Goal: Task Accomplishment & Management: Manage account settings

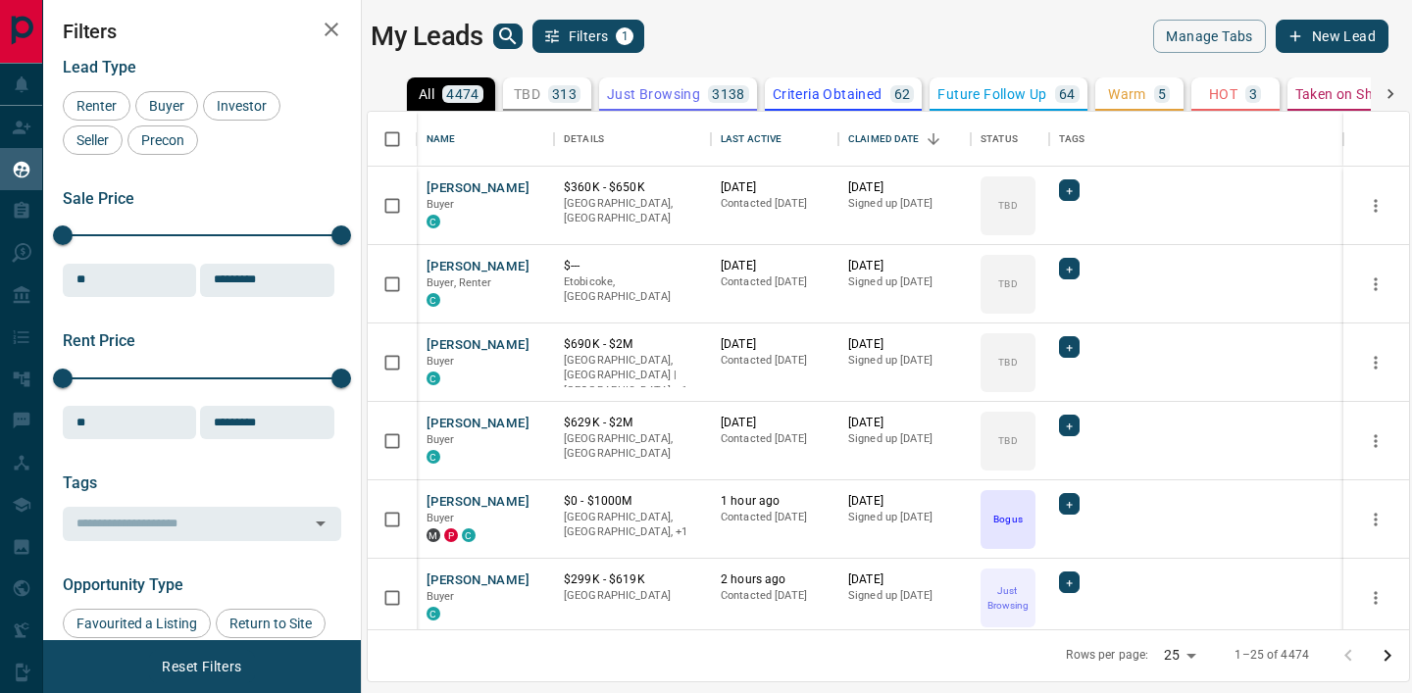
scroll to position [518, 1041]
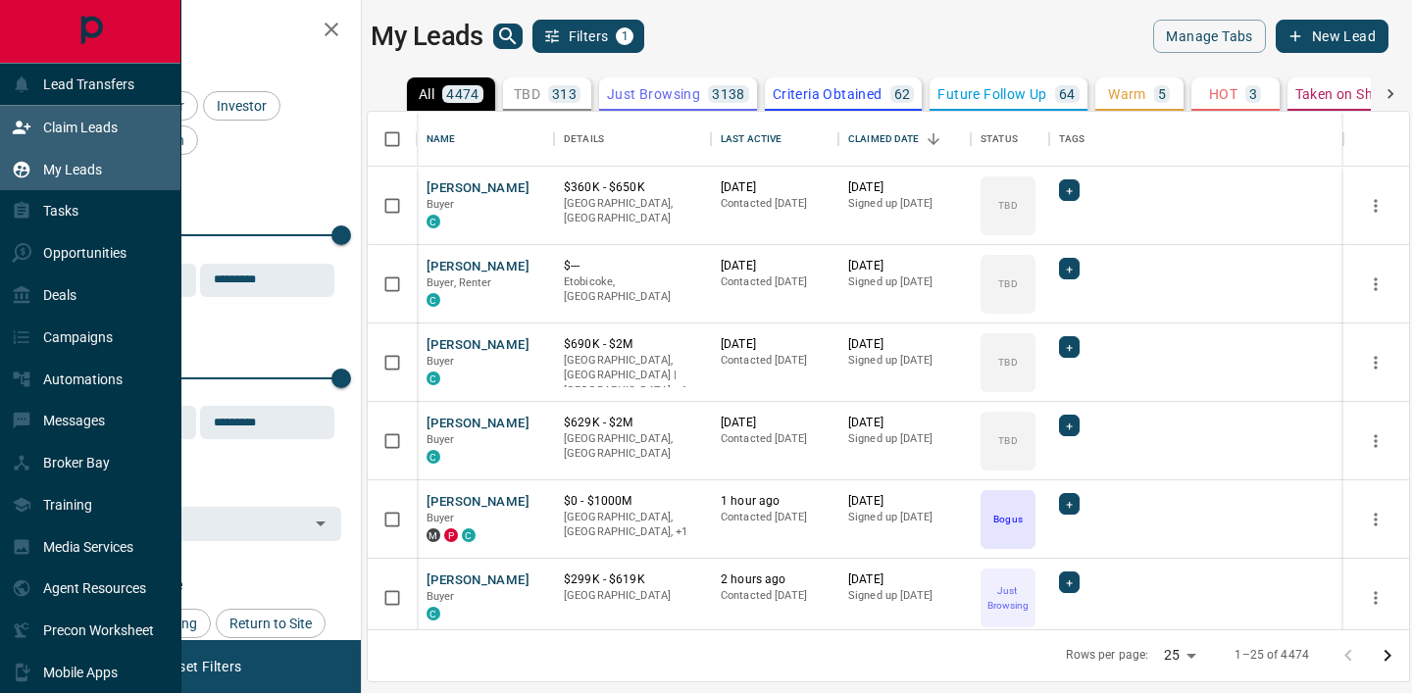
click at [25, 139] on div "Claim Leads" at bounding box center [65, 127] width 106 height 32
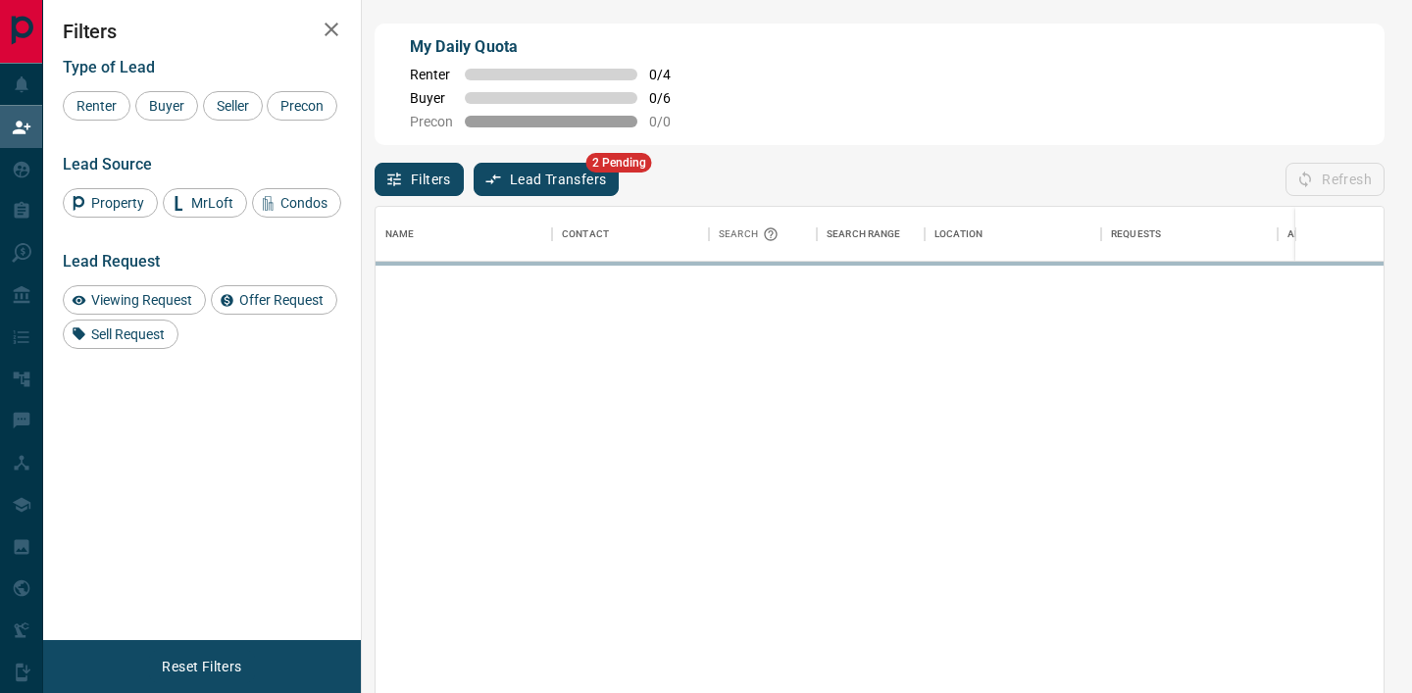
scroll to position [523, 1008]
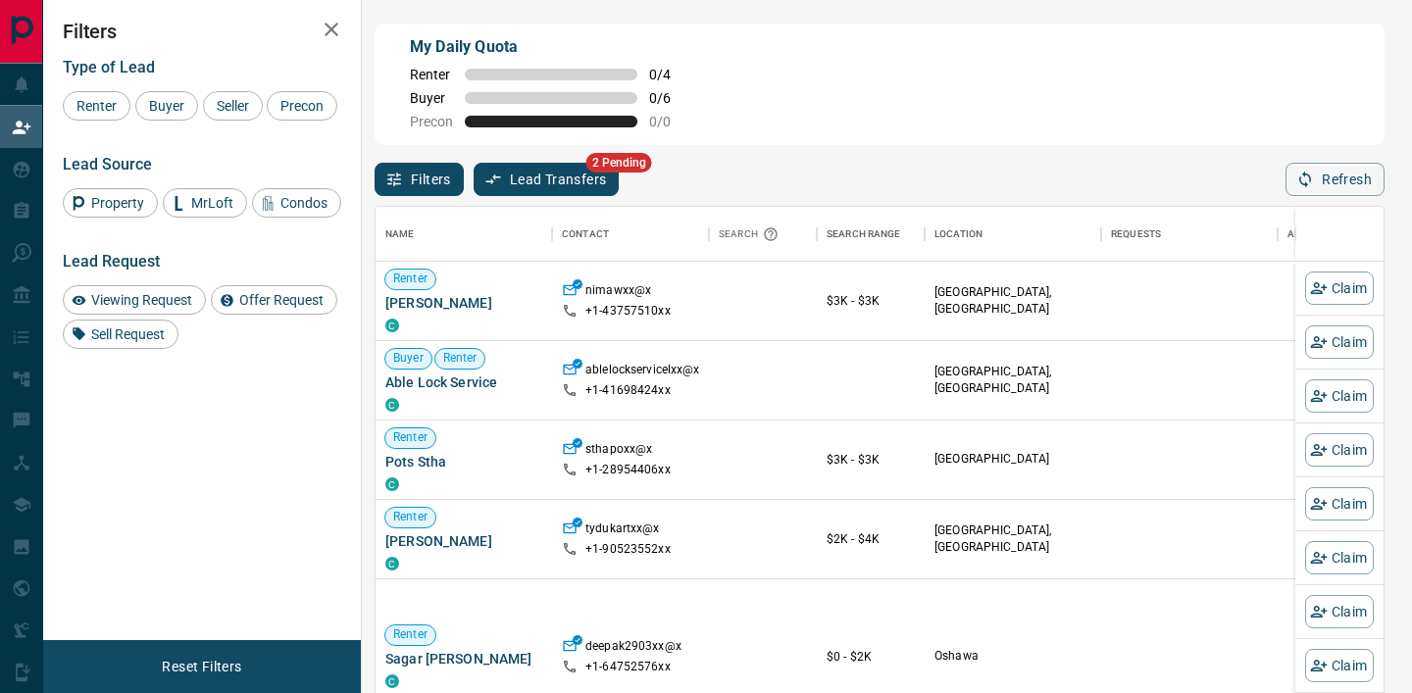
click at [537, 165] on button "Lead Transfers" at bounding box center [547, 179] width 146 height 33
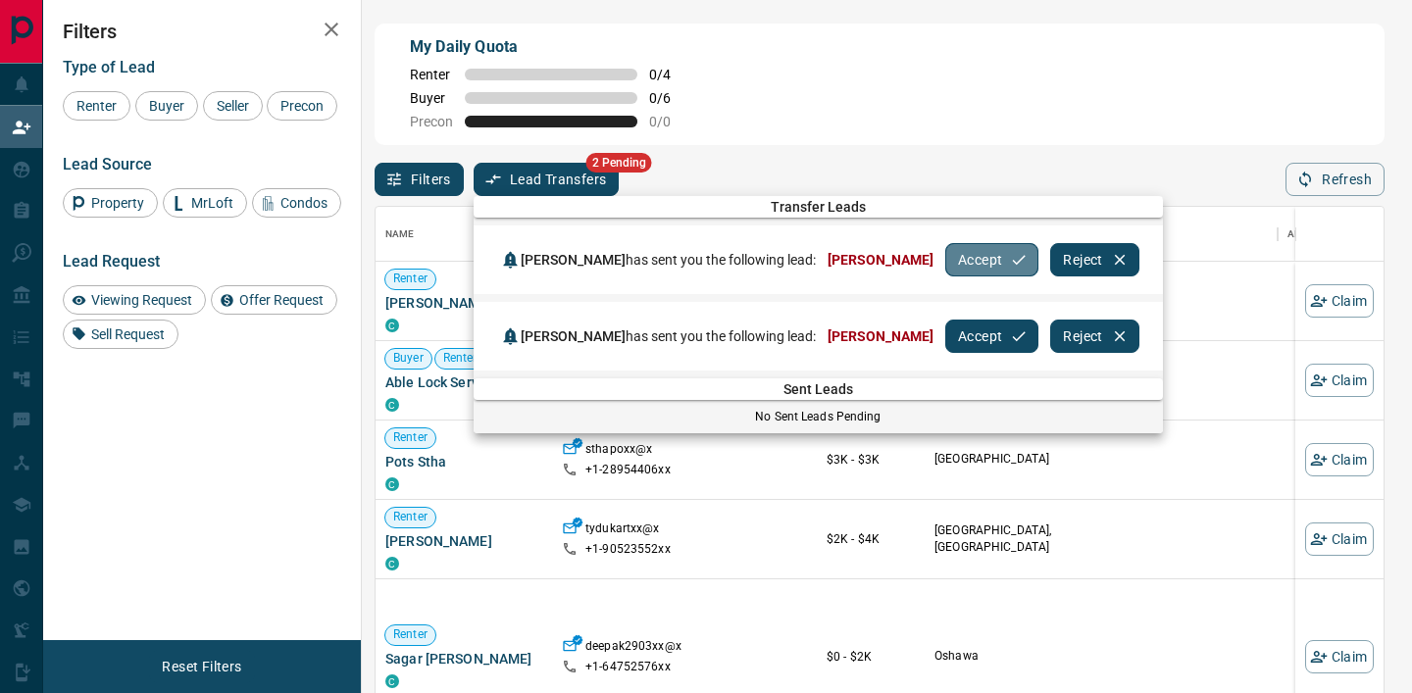
click at [977, 265] on button "Accept" at bounding box center [991, 259] width 93 height 33
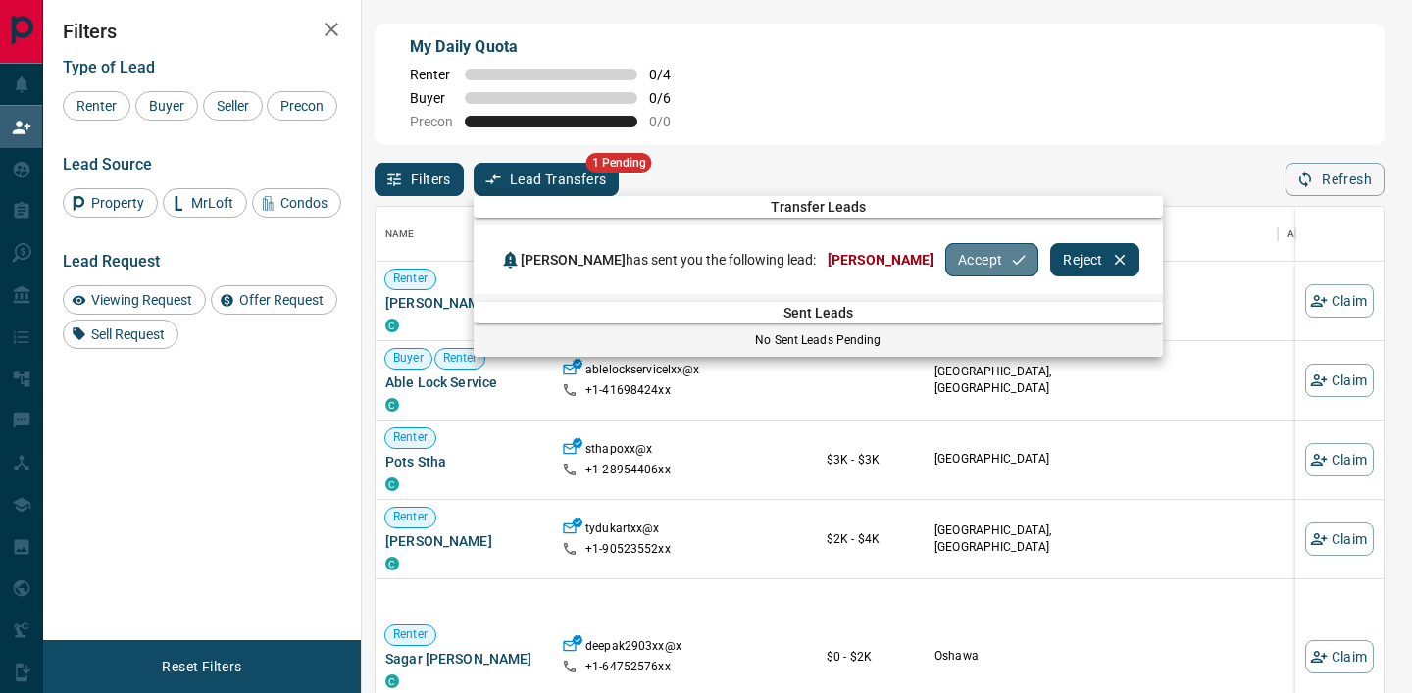
click at [945, 255] on button "Accept" at bounding box center [991, 259] width 93 height 33
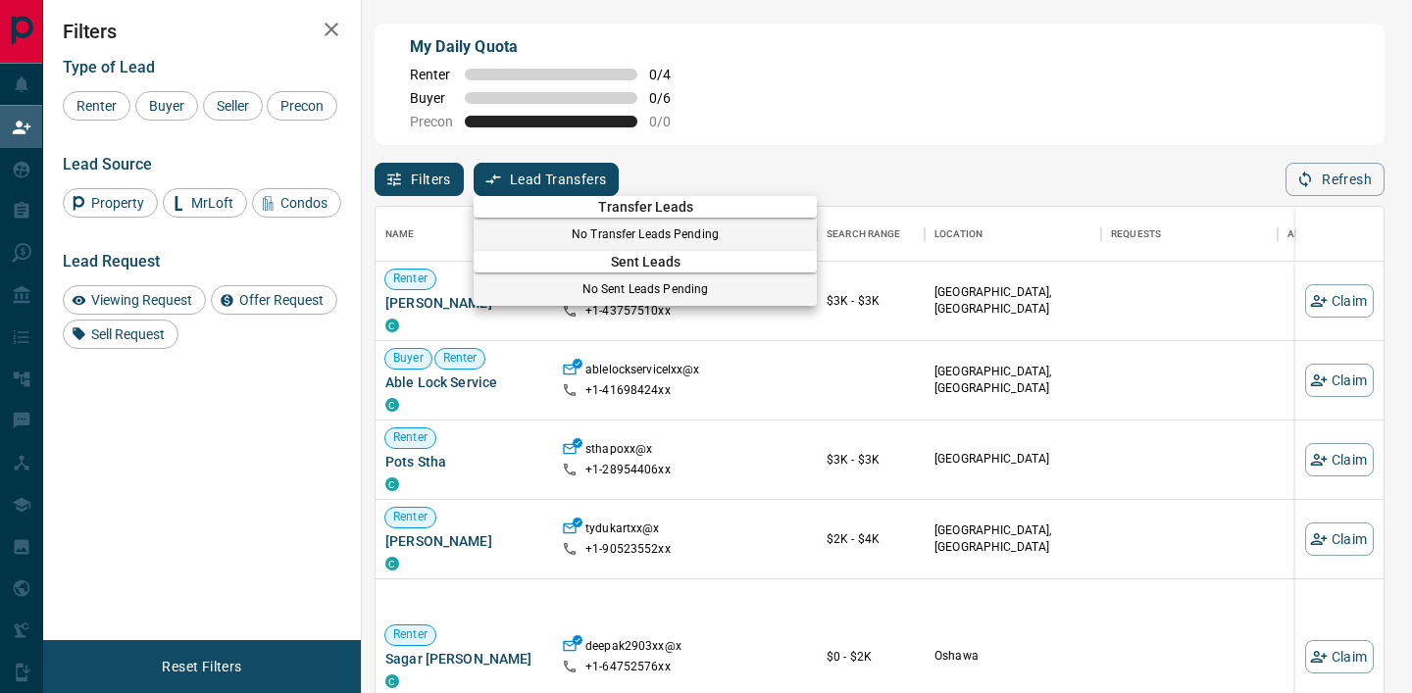
click at [11, 197] on div at bounding box center [706, 346] width 1412 height 693
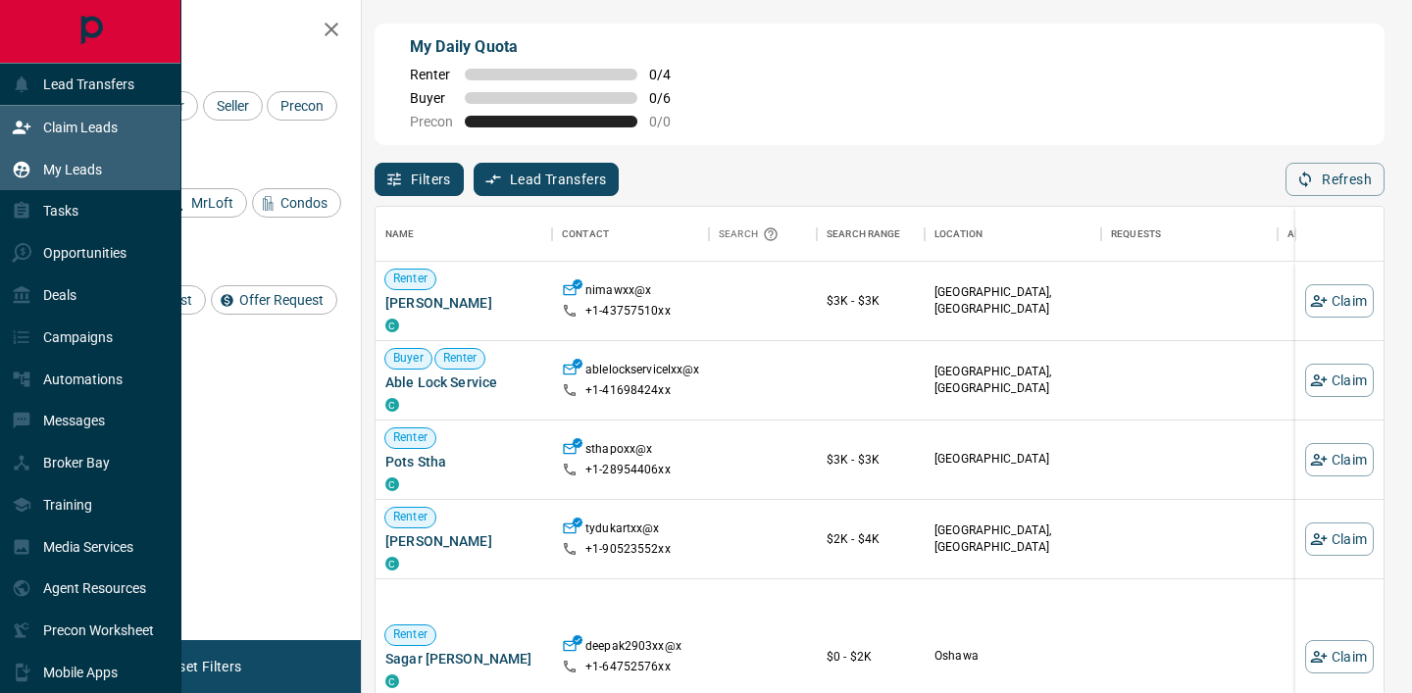
click at [43, 169] on p "My Leads" at bounding box center [72, 170] width 59 height 16
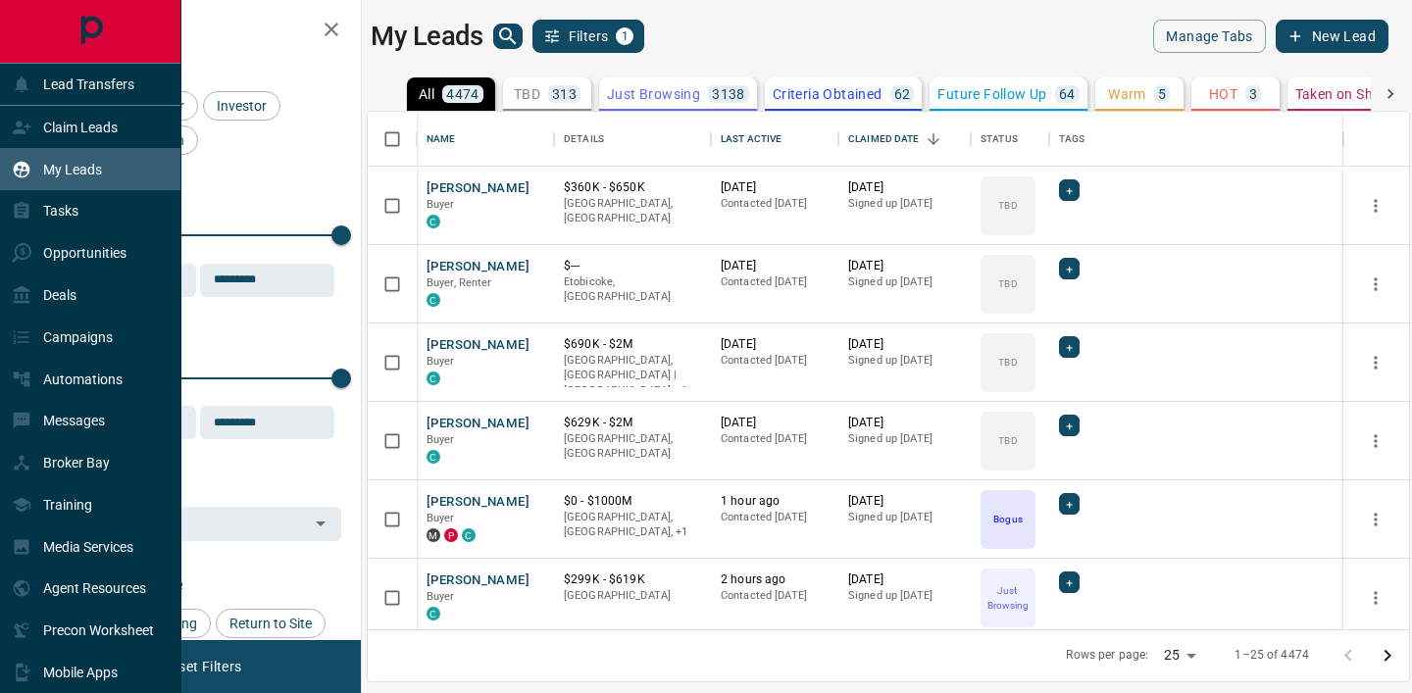
scroll to position [518, 1041]
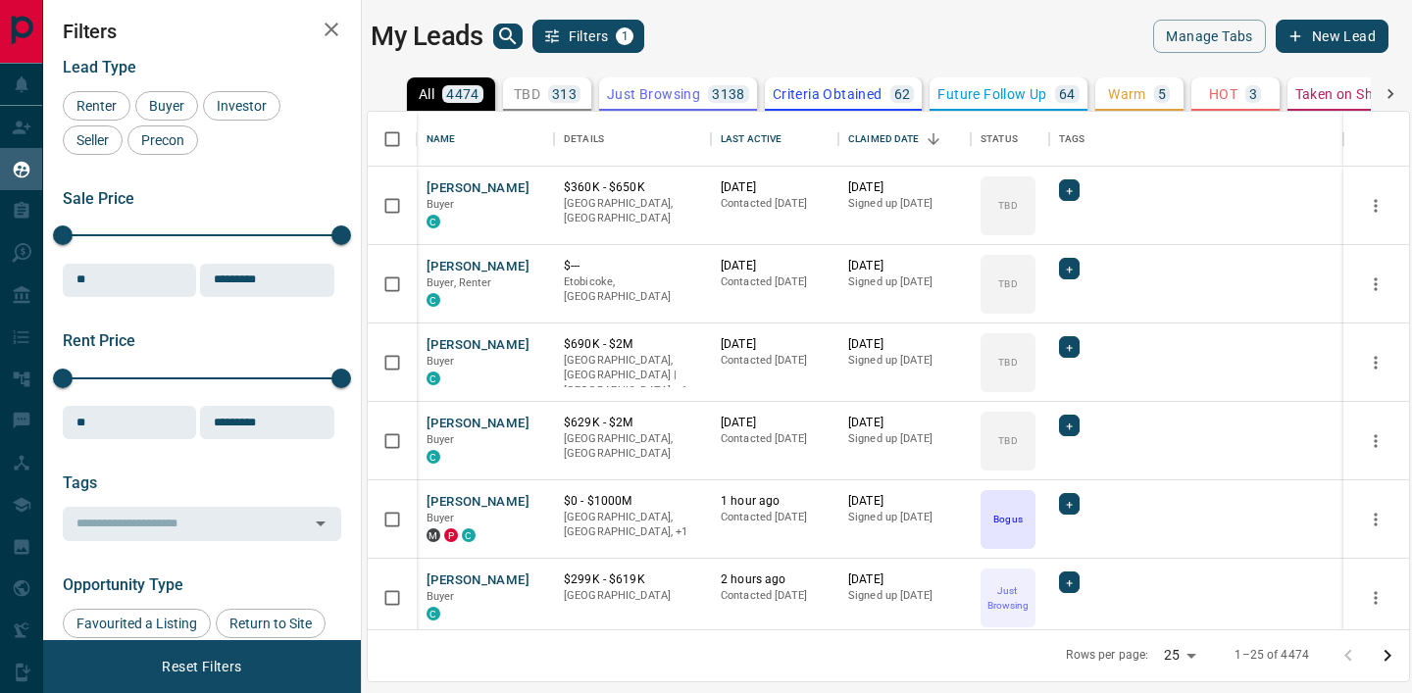
click at [508, 51] on div "My Leads Filters 1" at bounding box center [625, 36] width 509 height 33
click at [508, 39] on icon "search button" at bounding box center [507, 35] width 17 height 17
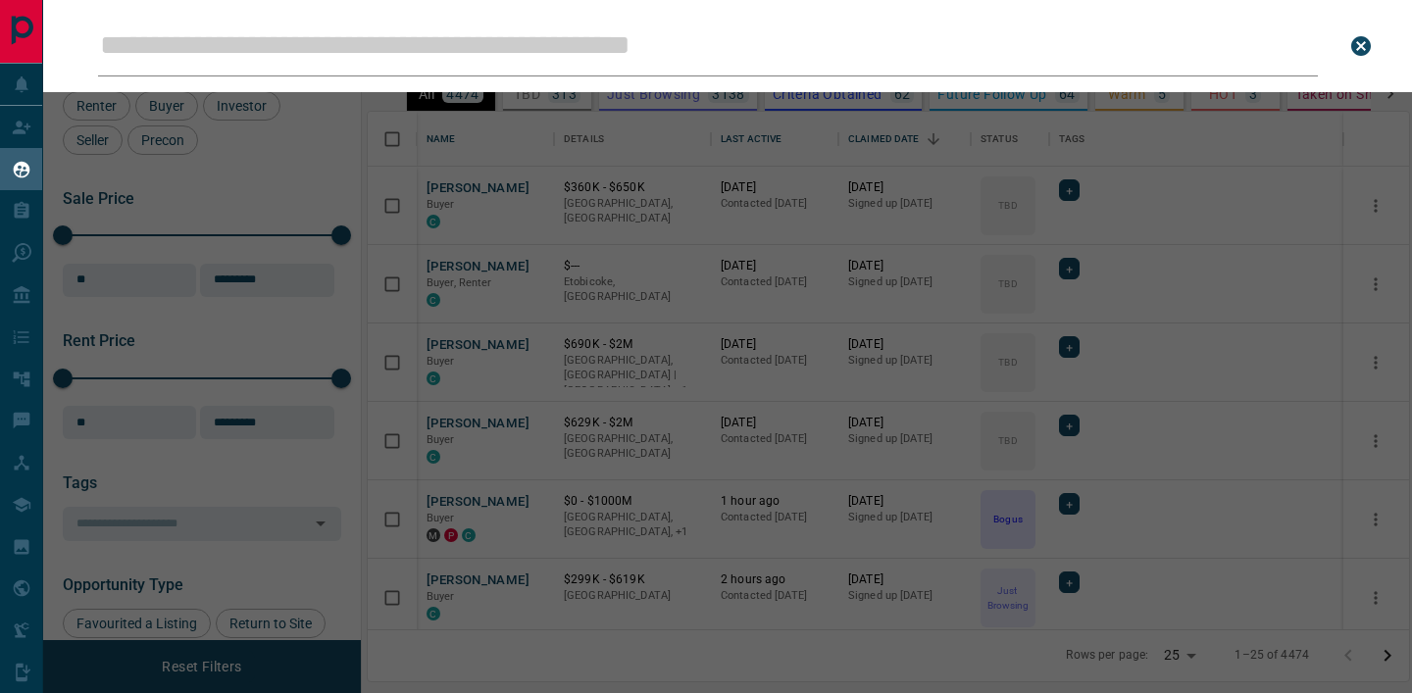
type input "**********"
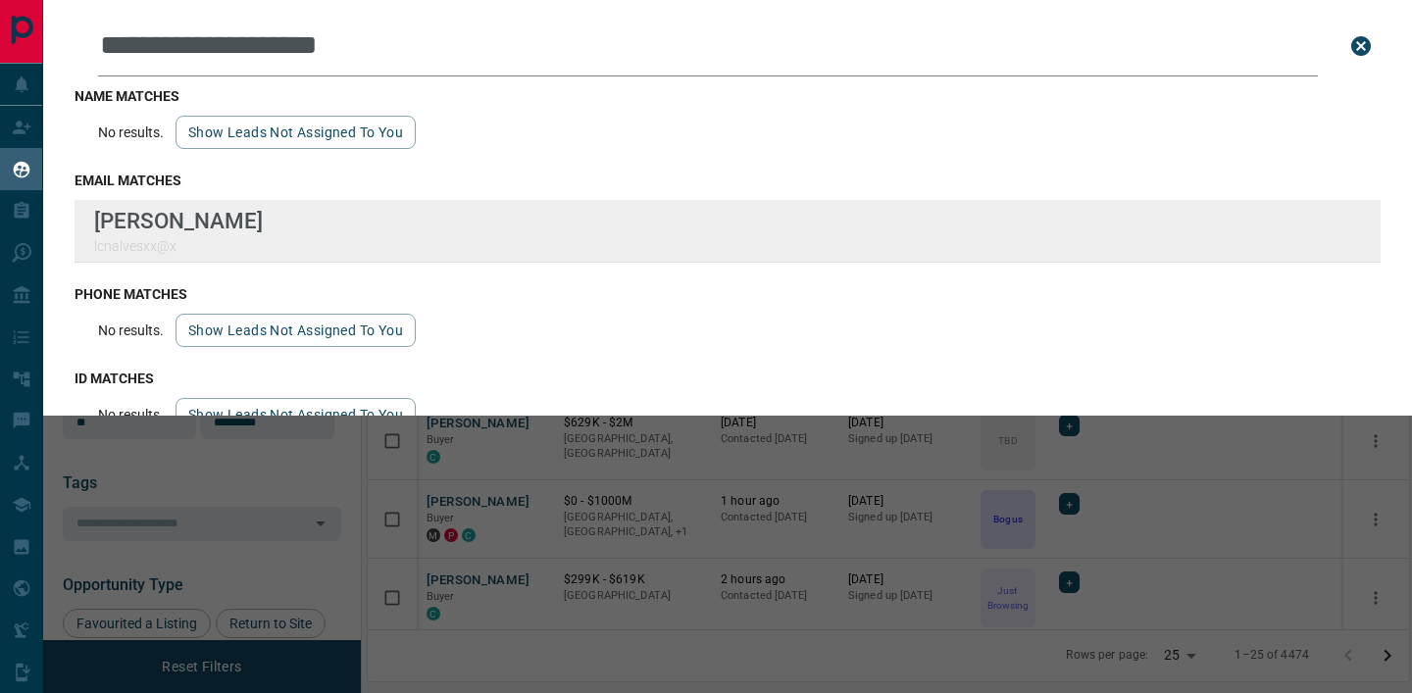
click at [0, 0] on div "**********" at bounding box center [706, 334] width 1412 height 669
